Goal: Task Accomplishment & Management: Manage account settings

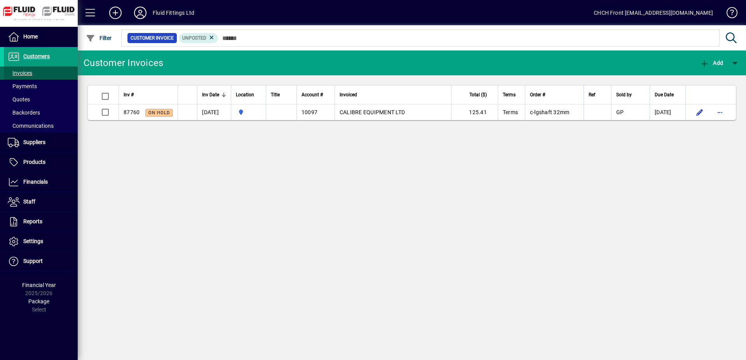
click at [52, 71] on span at bounding box center [41, 73] width 74 height 19
click at [213, 58] on mat-toolbar-row "Customer Invoices Add" at bounding box center [412, 62] width 668 height 25
drag, startPoint x: 23, startPoint y: 103, endPoint x: 28, endPoint y: 97, distance: 8.3
click at [23, 103] on span "Quotes" at bounding box center [17, 100] width 26 height 8
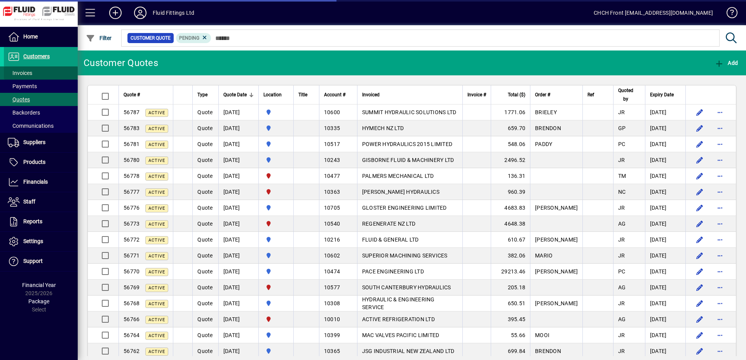
click at [31, 70] on span "Invoices" at bounding box center [20, 73] width 24 height 6
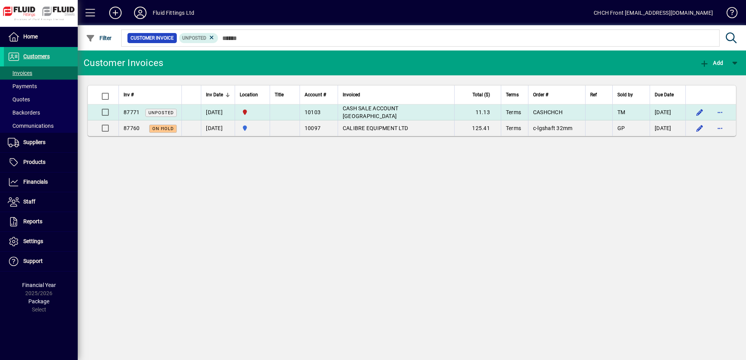
click at [235, 114] on td "[DATE]" at bounding box center [218, 112] width 34 height 16
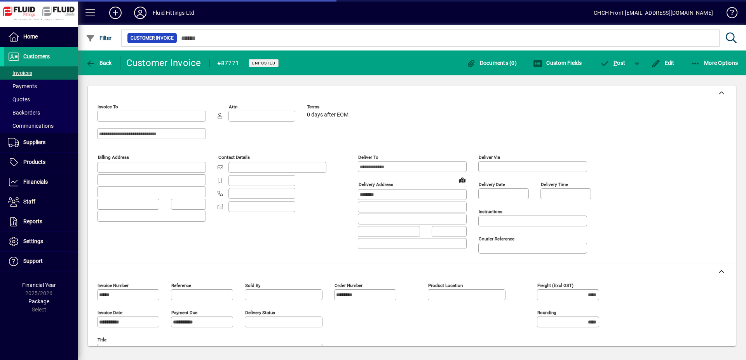
type input "**********"
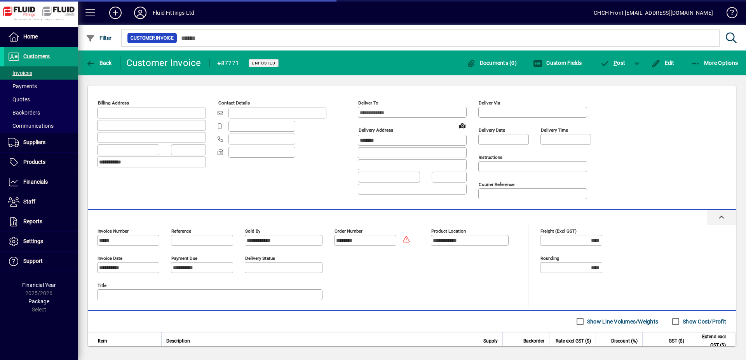
scroll to position [134, 0]
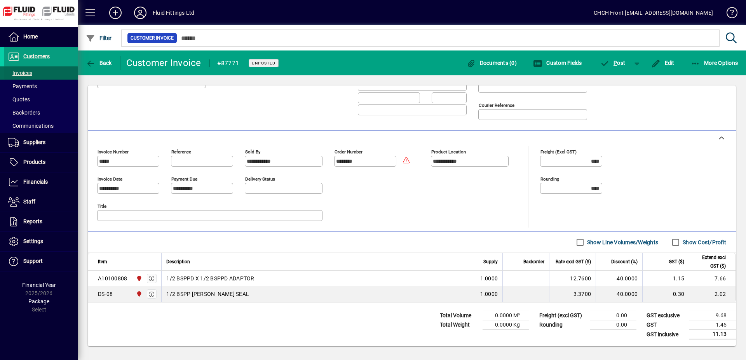
click at [60, 72] on span at bounding box center [41, 73] width 74 height 19
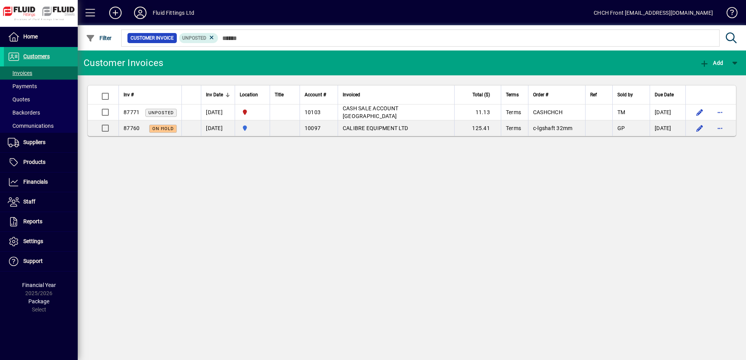
click at [144, 10] on icon at bounding box center [140, 13] width 16 height 12
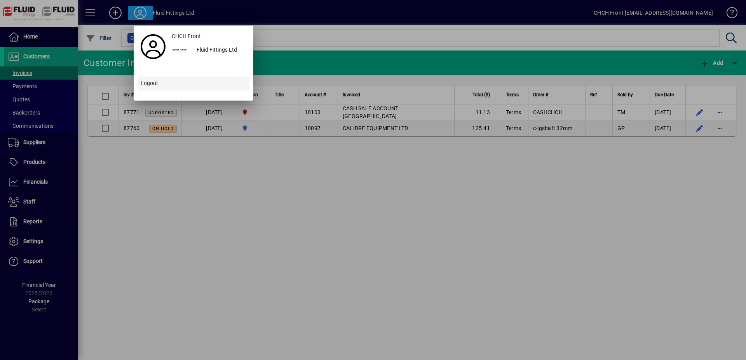
click at [164, 80] on span at bounding box center [193, 83] width 112 height 19
